Goal: Check status: Verify the current state of an ongoing process or item

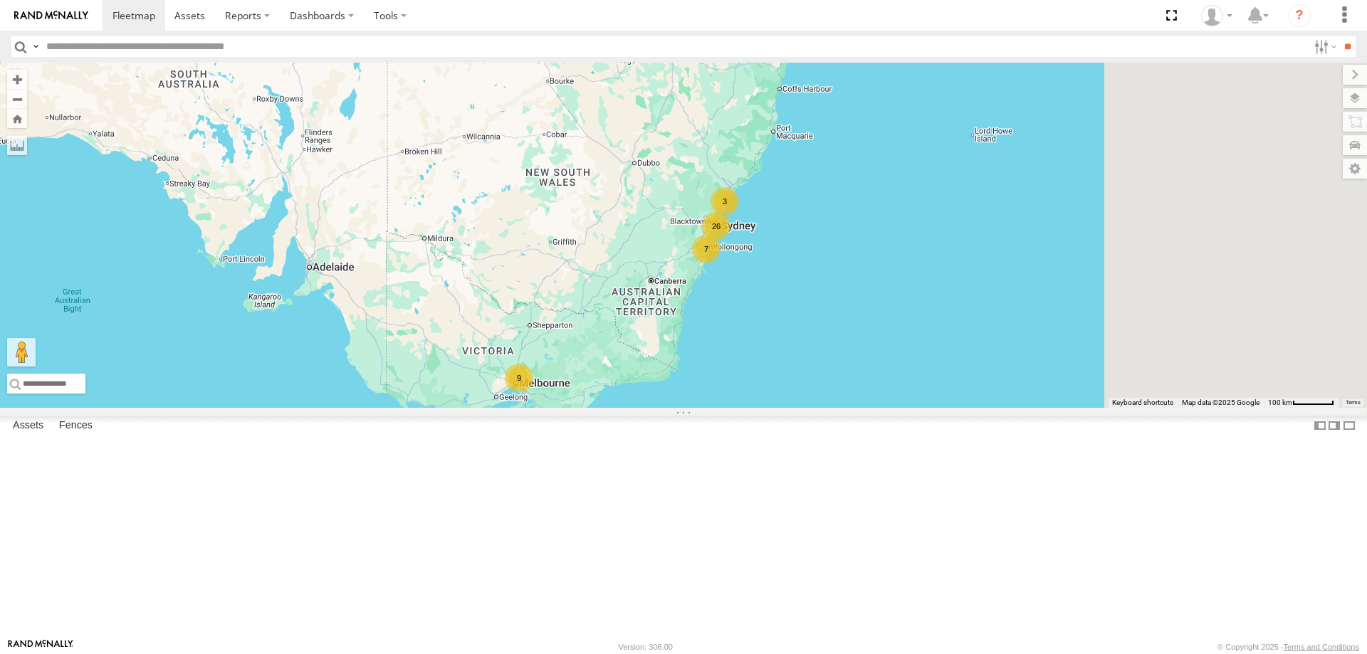
click at [850, 408] on div "B - DG93WL - [PERSON_NAME] 7 26 3 9" at bounding box center [683, 235] width 1367 height 345
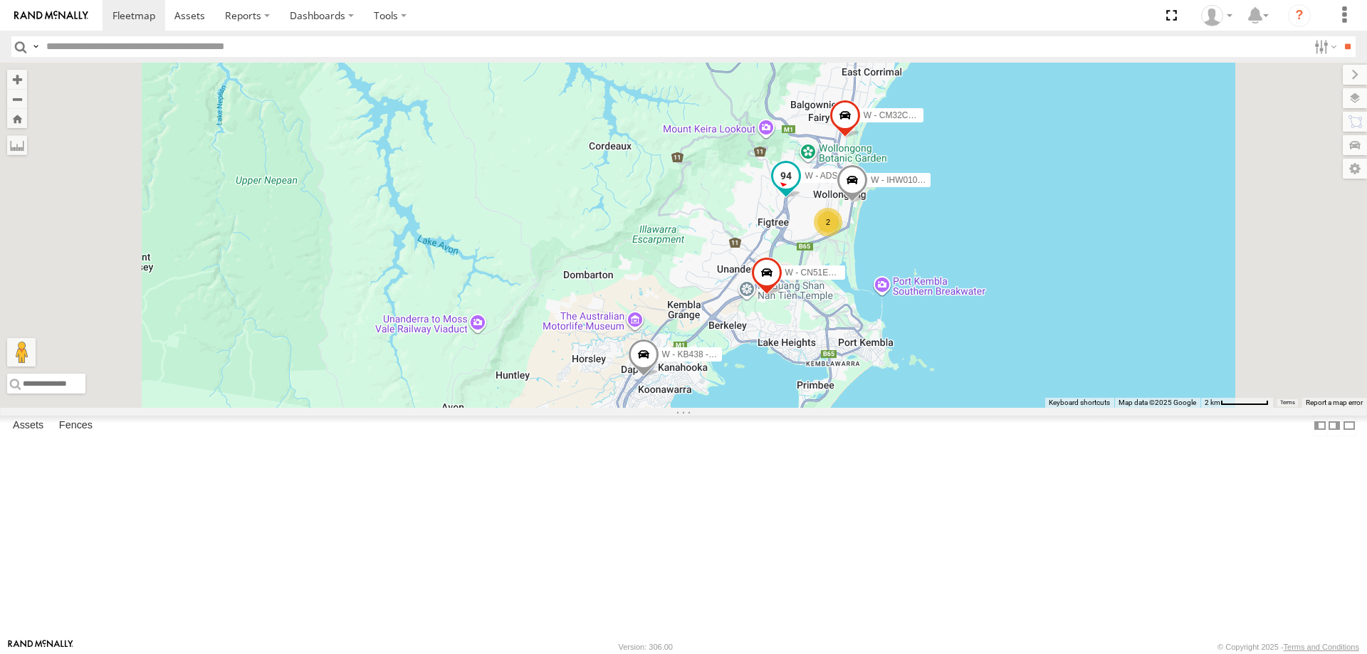
click at [799, 189] on span at bounding box center [786, 176] width 26 height 26
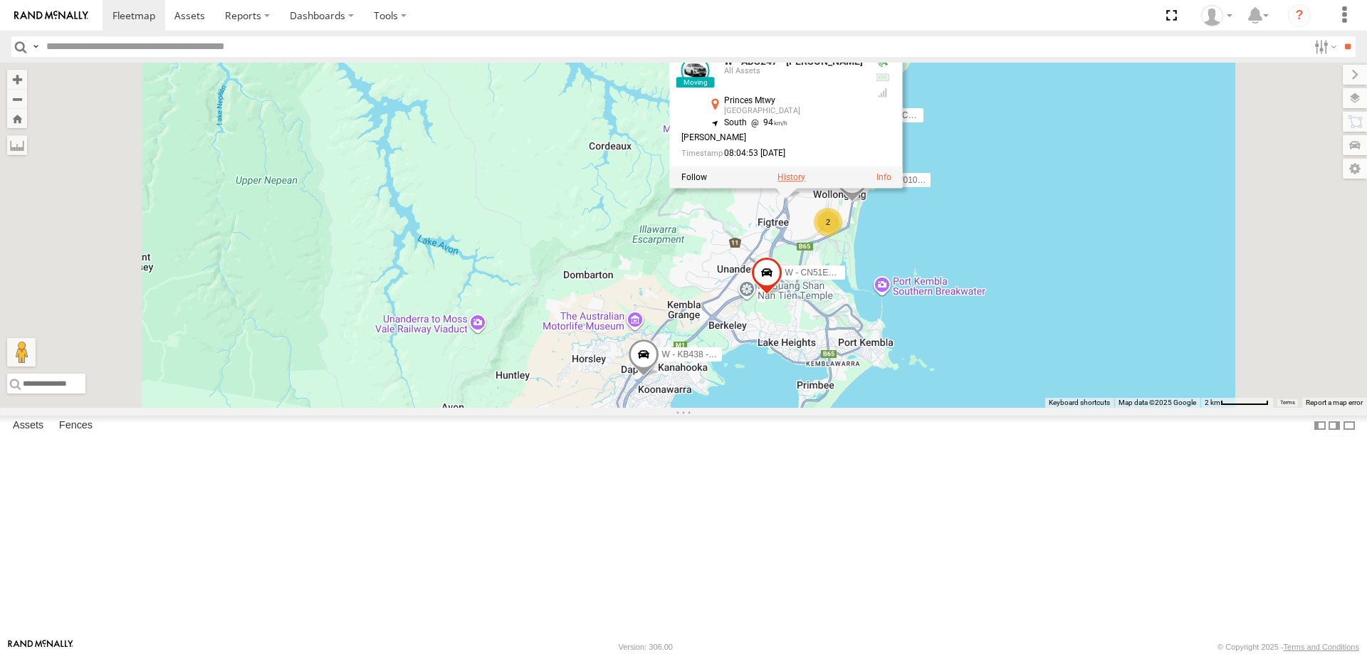
click at [805, 182] on label at bounding box center [791, 177] width 28 height 10
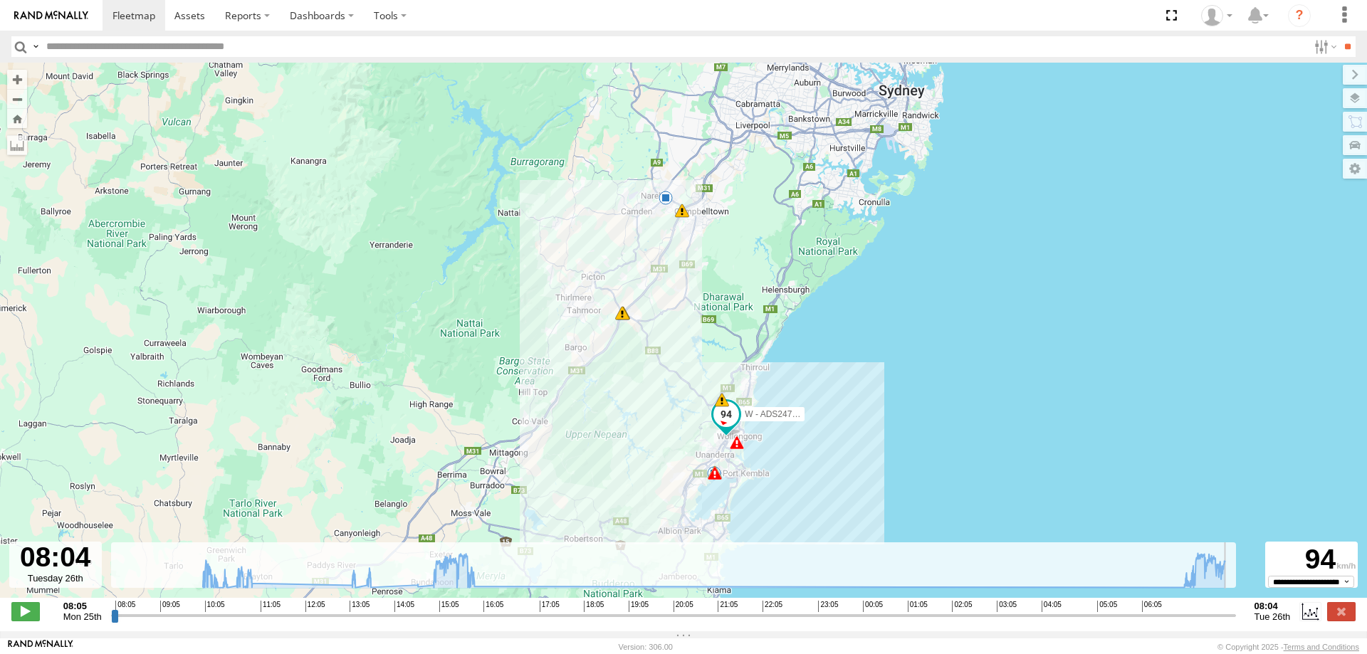
drag, startPoint x: 115, startPoint y: 624, endPoint x: 1225, endPoint y: 626, distance: 1109.7
type input "**********"
click at [1236, 622] on input "range" at bounding box center [673, 616] width 1125 height 14
click at [194, 16] on span at bounding box center [189, 16] width 31 height 14
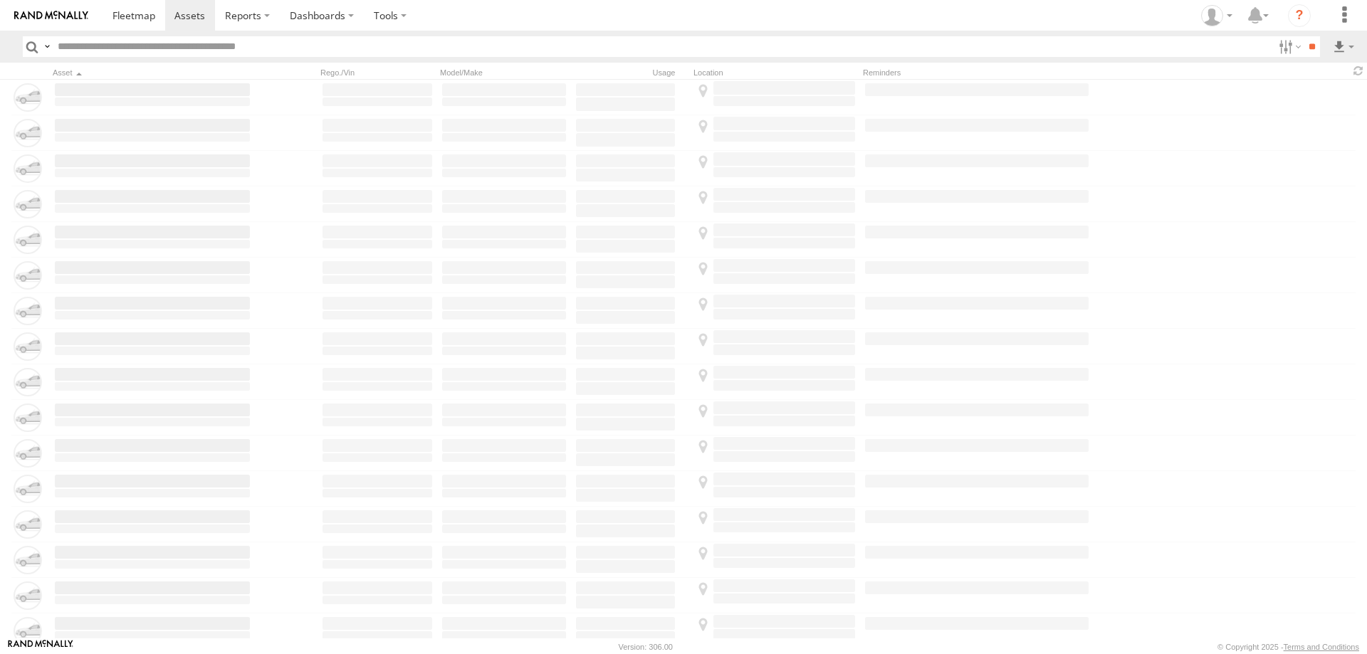
click at [133, 19] on span at bounding box center [133, 16] width 43 height 14
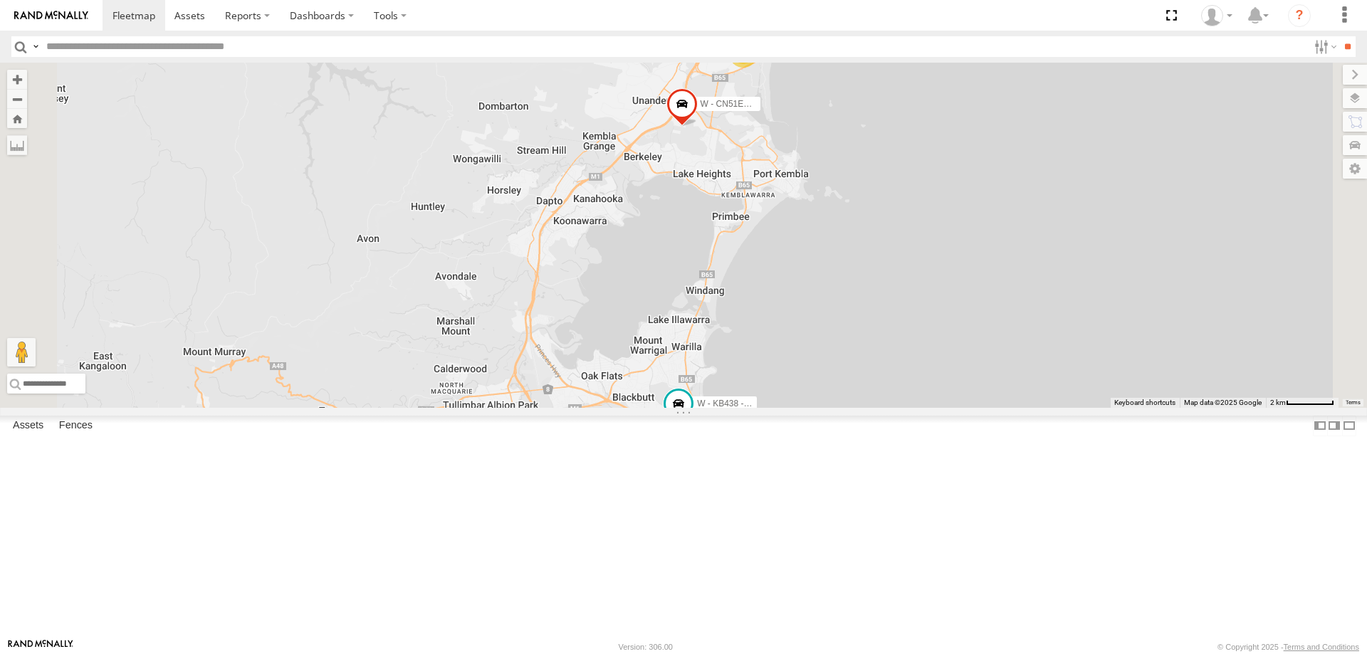
drag, startPoint x: 1058, startPoint y: 190, endPoint x: 1052, endPoint y: 285, distance: 94.8
click at [1052, 285] on div "B - DG93WL - Josh Fahd C - FFZ14X- Ethan Hicks C - DTL91S - Sal Tomas S - BB01M…" at bounding box center [683, 235] width 1367 height 345
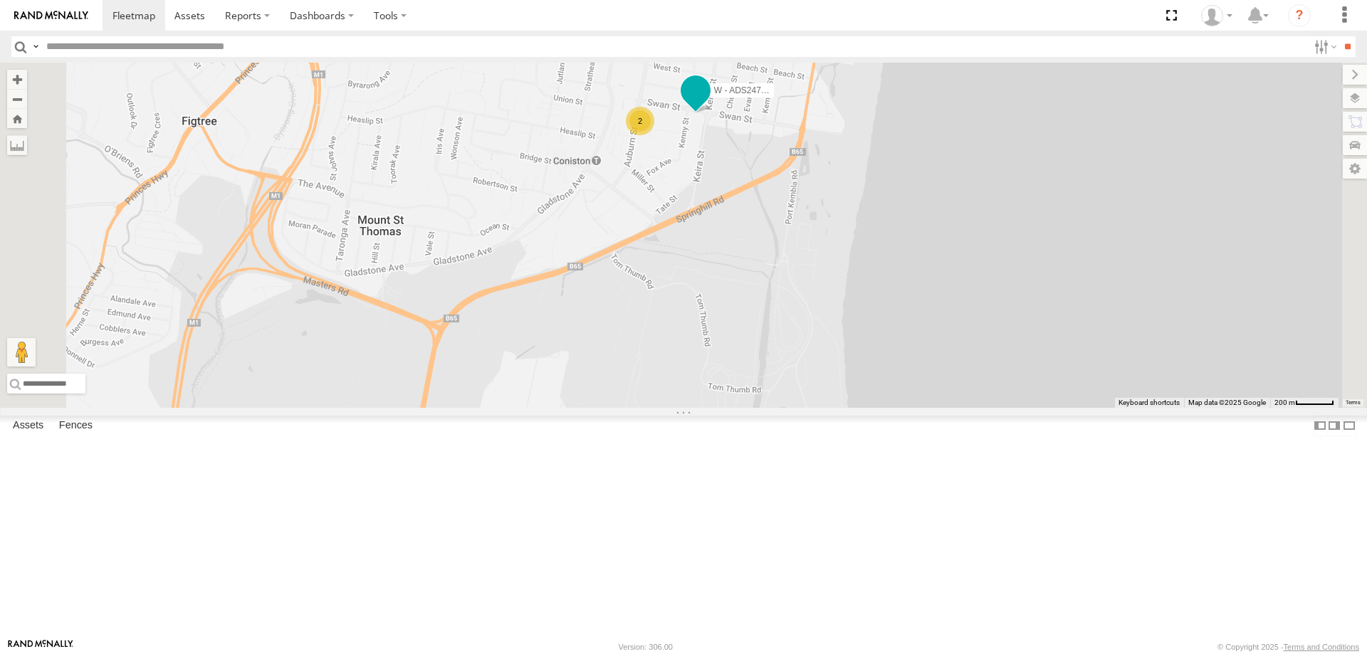
click at [708, 103] on span at bounding box center [696, 91] width 26 height 26
click at [715, 97] on label at bounding box center [701, 92] width 28 height 10
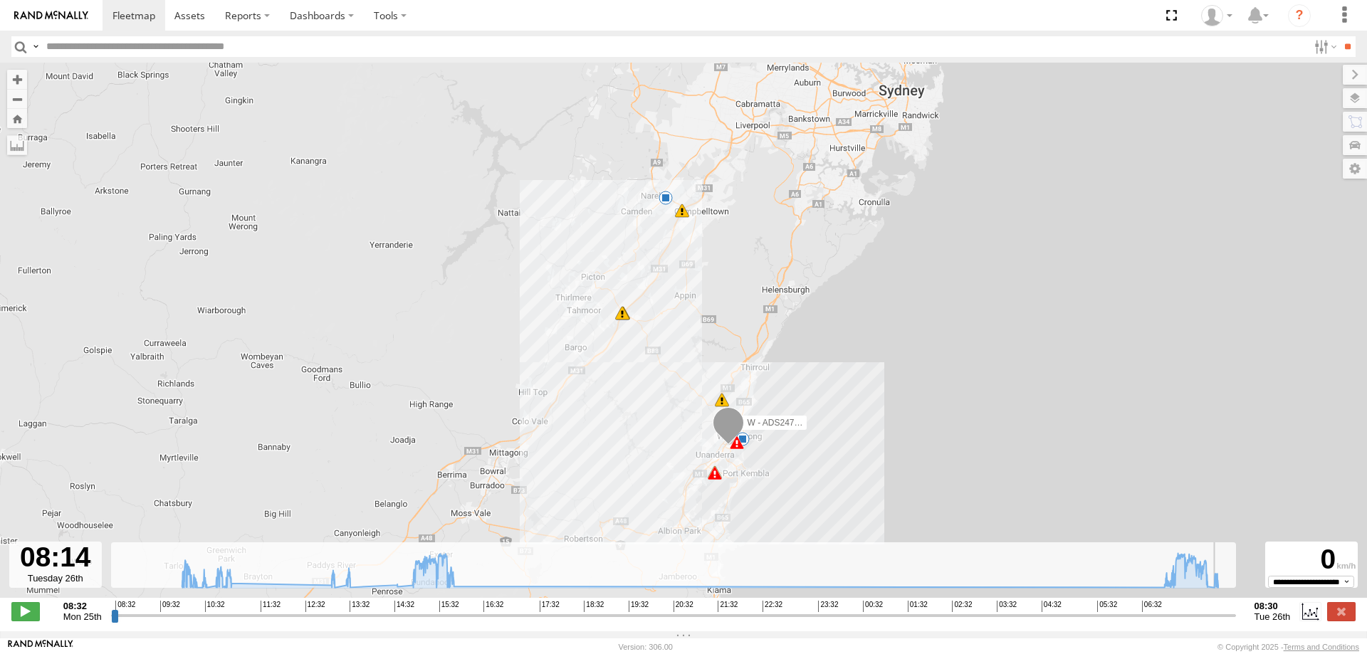
drag, startPoint x: 112, startPoint y: 622, endPoint x: 1218, endPoint y: 621, distance: 1105.4
click at [1218, 621] on input "range" at bounding box center [673, 616] width 1125 height 14
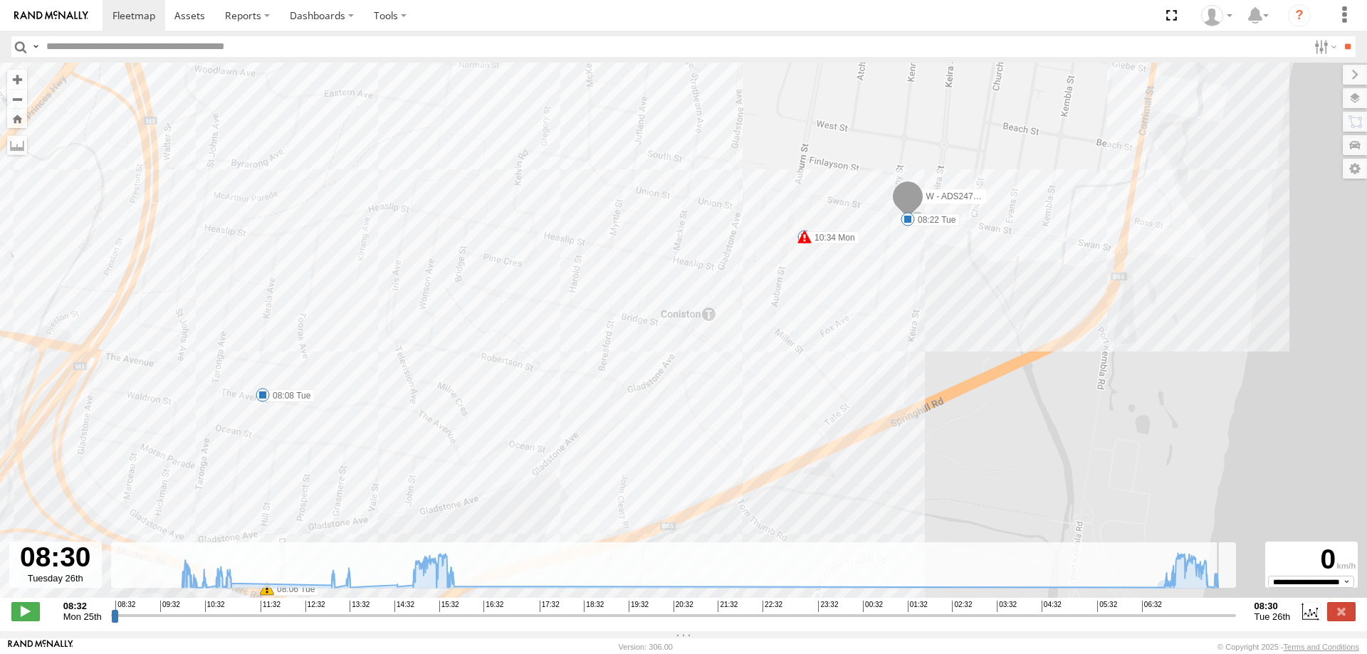
drag, startPoint x: 1221, startPoint y: 622, endPoint x: 1269, endPoint y: 620, distance: 48.5
type input "**********"
click at [1236, 620] on input "range" at bounding box center [673, 616] width 1125 height 14
drag, startPoint x: 1231, startPoint y: 624, endPoint x: 1278, endPoint y: 625, distance: 47.0
click at [1236, 622] on input "range" at bounding box center [673, 616] width 1125 height 14
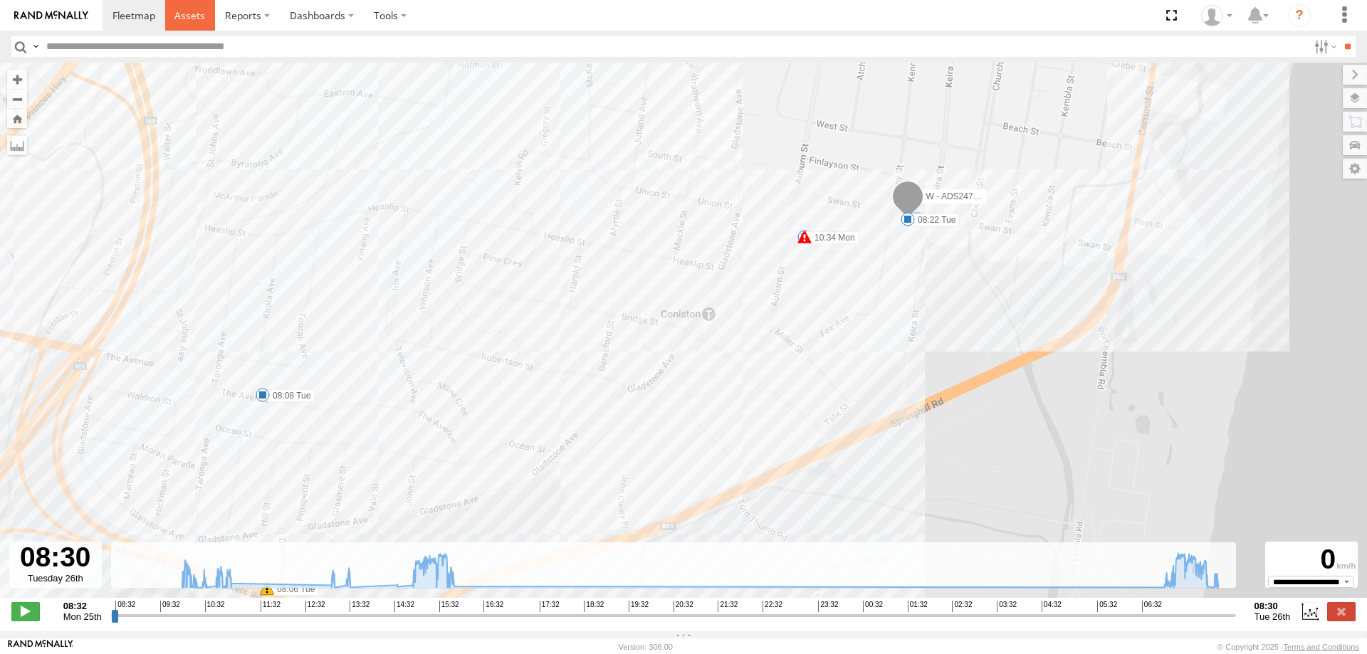
click at [185, 25] on link at bounding box center [190, 15] width 51 height 31
click at [127, 14] on span at bounding box center [133, 16] width 43 height 14
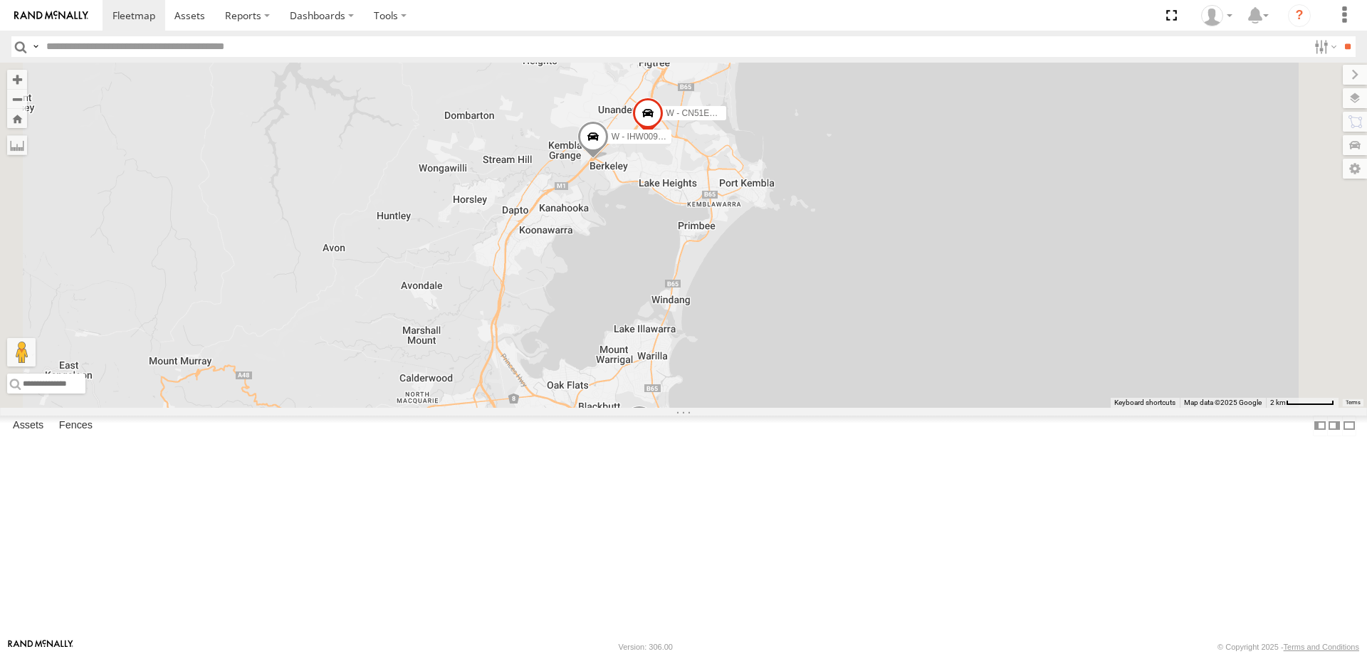
drag, startPoint x: 989, startPoint y: 327, endPoint x: 955, endPoint y: 363, distance: 50.3
click at [989, 408] on div "B - DG93WL - Josh Fahd C - DTL91S - Sal Tomas C - FFZ14X- Ethan Hicks W - KB438…" at bounding box center [683, 235] width 1367 height 345
